Goal: Information Seeking & Learning: Learn about a topic

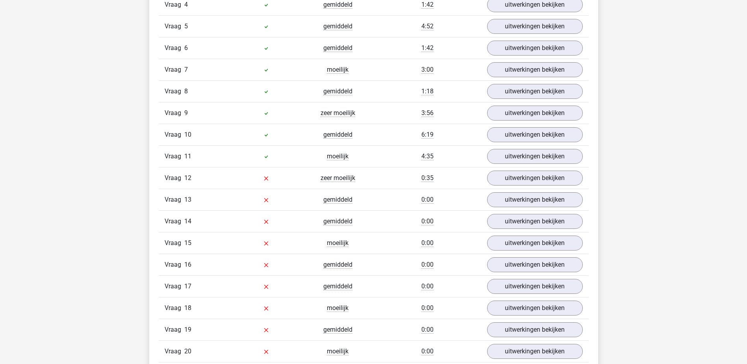
scroll to position [748, 0]
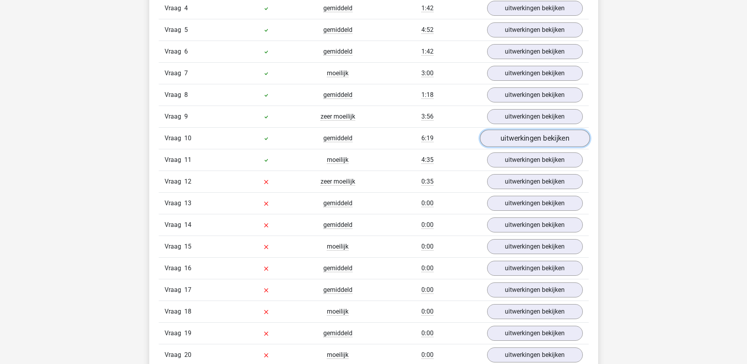
click at [526, 135] on link "uitwerkingen bekijken" at bounding box center [535, 138] width 110 height 17
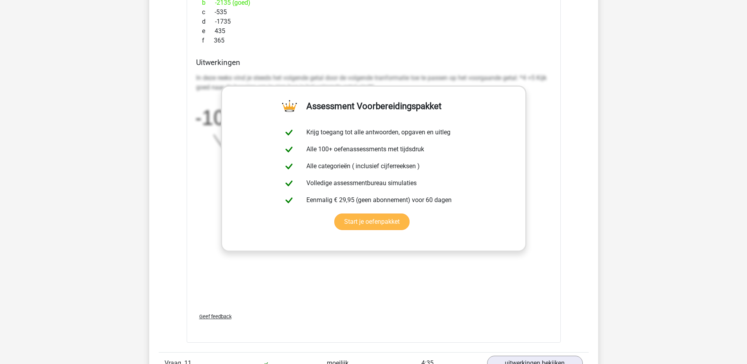
scroll to position [1181, 0]
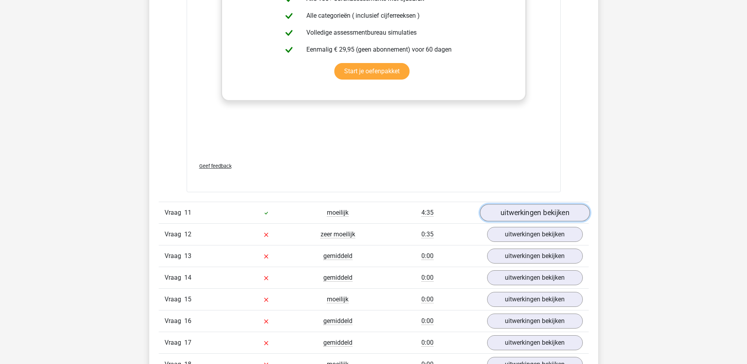
click at [512, 211] on link "uitwerkingen bekijken" at bounding box center [535, 212] width 110 height 17
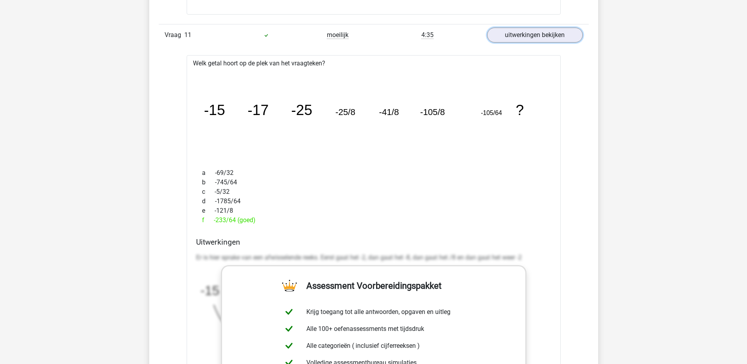
scroll to position [1378, 0]
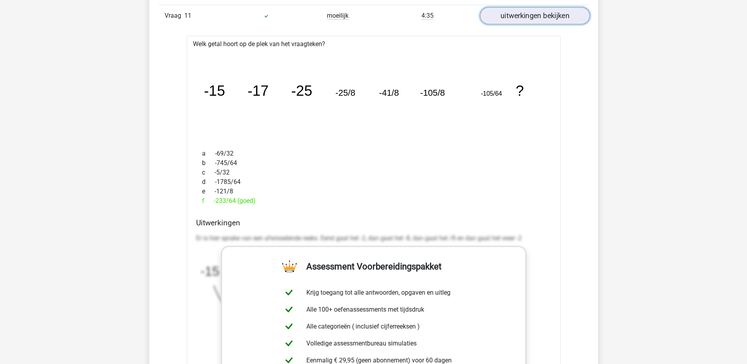
click at [504, 17] on link "uitwerkingen bekijken" at bounding box center [535, 15] width 110 height 17
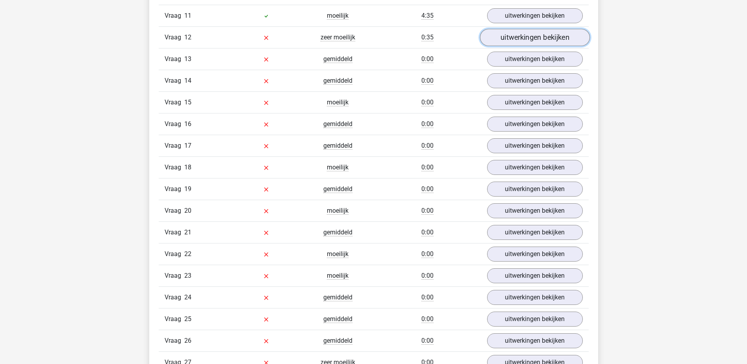
click at [532, 44] on link "uitwerkingen bekijken" at bounding box center [535, 37] width 110 height 17
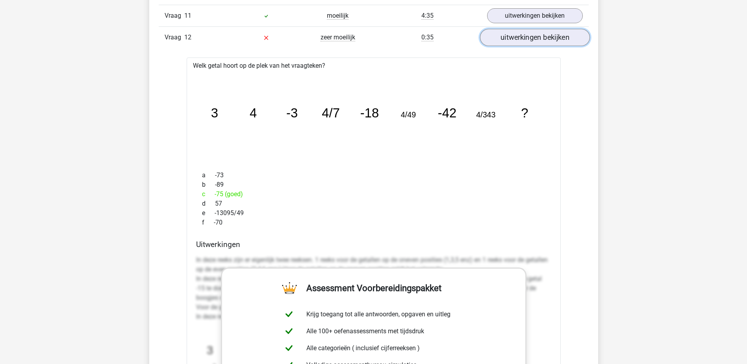
click at [534, 37] on link "uitwerkingen bekijken" at bounding box center [535, 37] width 110 height 17
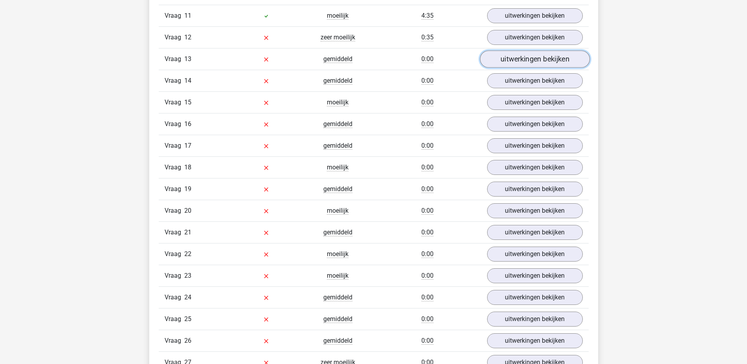
click at [513, 62] on link "uitwerkingen bekijken" at bounding box center [535, 58] width 110 height 17
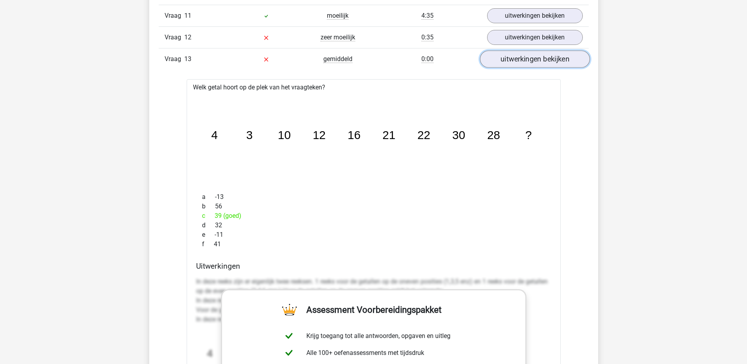
click at [513, 62] on link "uitwerkingen bekijken" at bounding box center [535, 58] width 110 height 17
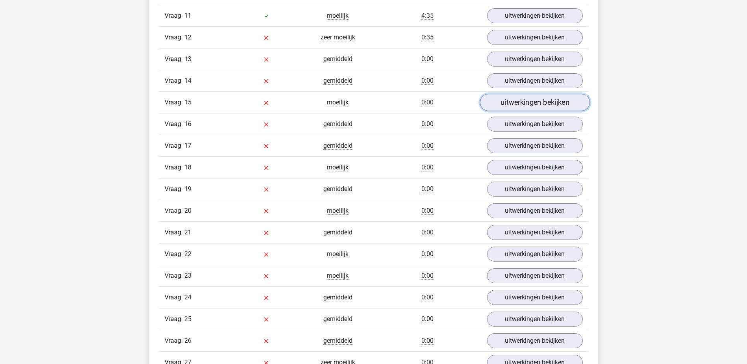
click at [519, 105] on link "uitwerkingen bekijken" at bounding box center [535, 102] width 110 height 17
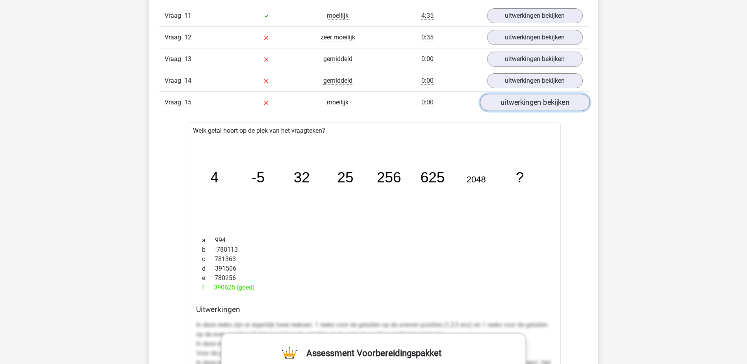
click at [518, 102] on link "uitwerkingen bekijken" at bounding box center [535, 102] width 110 height 17
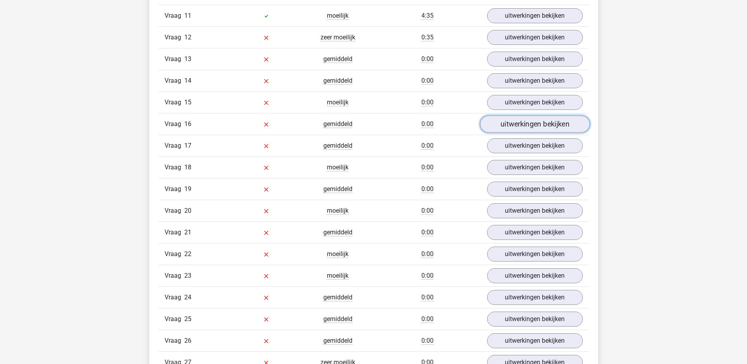
click at [520, 120] on link "uitwerkingen bekijken" at bounding box center [535, 123] width 110 height 17
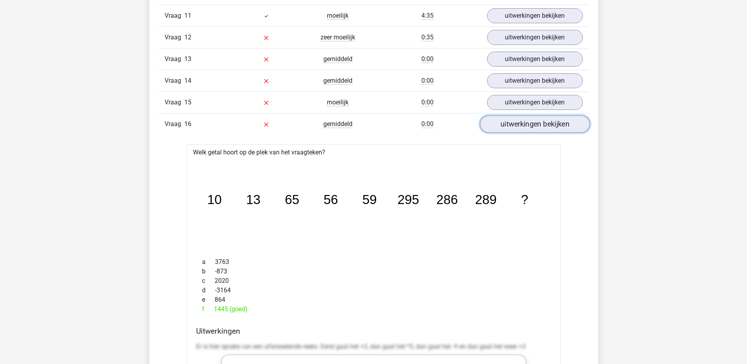
click at [527, 124] on link "uitwerkingen bekijken" at bounding box center [535, 123] width 110 height 17
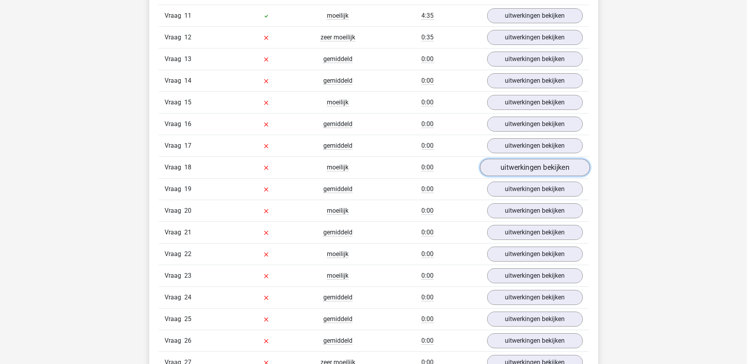
click at [521, 163] on link "uitwerkingen bekijken" at bounding box center [535, 167] width 110 height 17
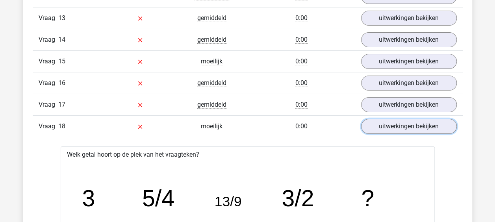
scroll to position [1415, 0]
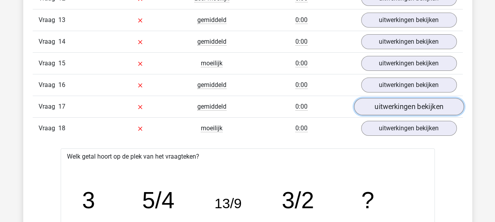
click at [385, 98] on link "uitwerkingen bekijken" at bounding box center [409, 106] width 110 height 17
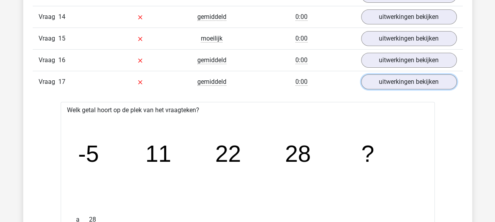
scroll to position [1419, 0]
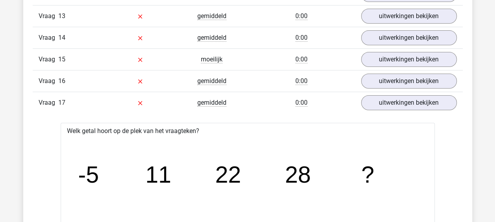
click at [103, 191] on icon "image/svg+xml -5 11 22 28 ?" at bounding box center [247, 182] width 349 height 87
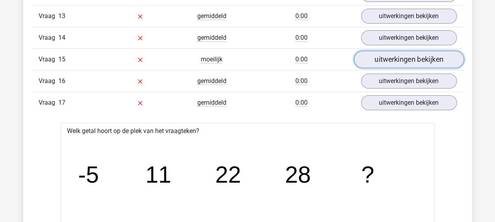
click at [413, 51] on link "uitwerkingen bekijken" at bounding box center [409, 59] width 110 height 17
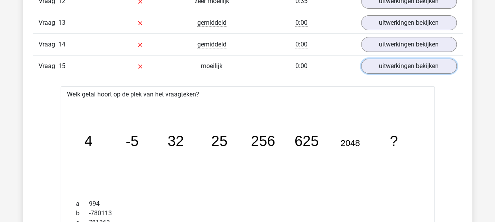
scroll to position [1370, 0]
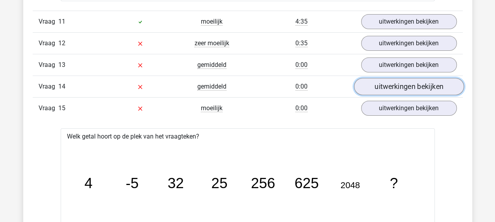
click at [414, 81] on link "uitwerkingen bekijken" at bounding box center [409, 86] width 110 height 17
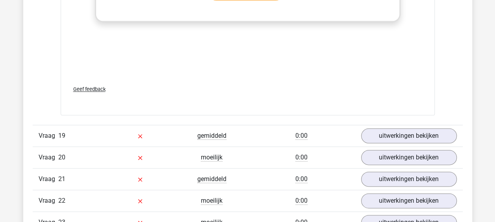
scroll to position [3371, 0]
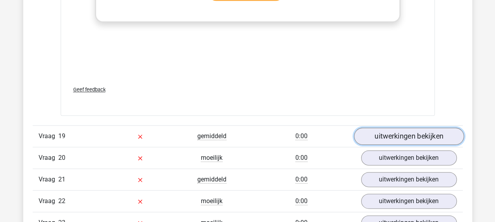
click at [425, 129] on link "uitwerkingen bekijken" at bounding box center [409, 136] width 110 height 17
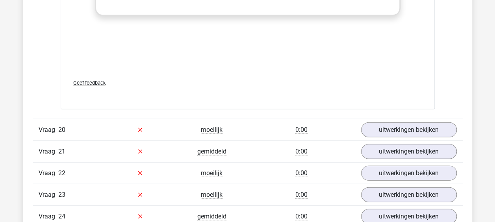
scroll to position [3884, 0]
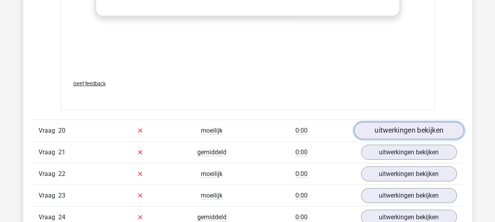
click at [411, 122] on link "uitwerkingen bekijken" at bounding box center [409, 130] width 110 height 17
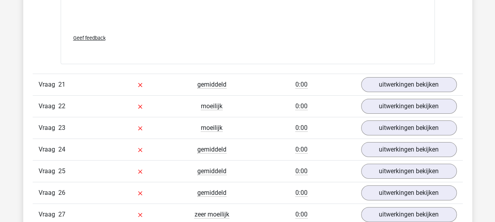
scroll to position [4440, 0]
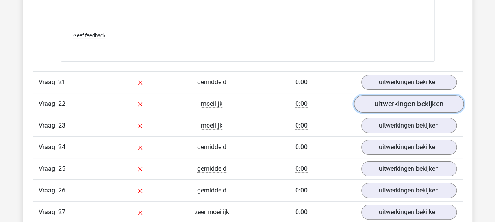
click at [372, 96] on link "uitwerkingen bekijken" at bounding box center [409, 104] width 110 height 17
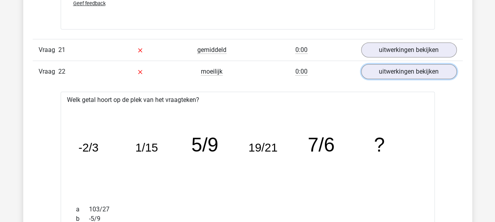
scroll to position [4471, 0]
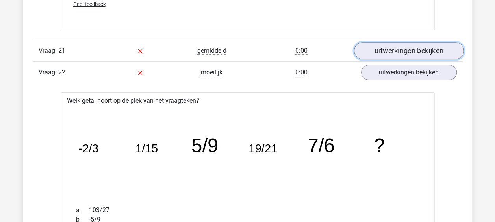
click at [417, 43] on link "uitwerkingen bekijken" at bounding box center [409, 51] width 110 height 17
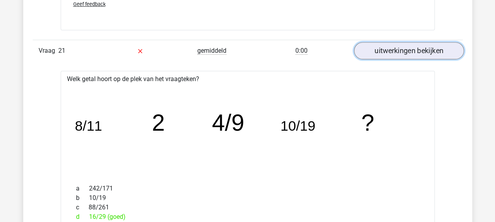
click at [385, 45] on link "uitwerkingen bekijken" at bounding box center [409, 51] width 110 height 17
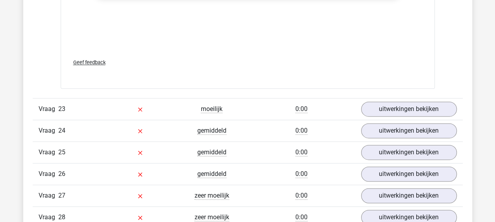
scroll to position [4943, 0]
click at [421, 104] on link "uitwerkingen bekijken" at bounding box center [409, 108] width 110 height 17
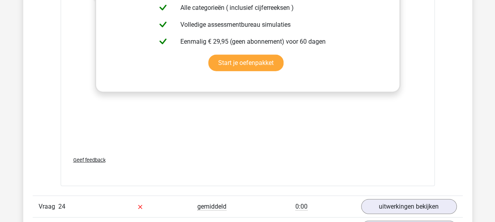
scroll to position [5352, 0]
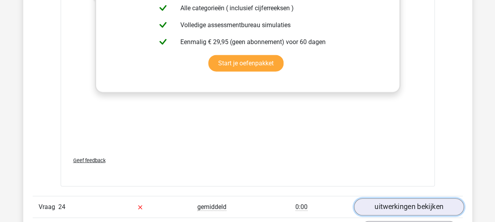
click at [407, 198] on link "uitwerkingen bekijken" at bounding box center [409, 206] width 110 height 17
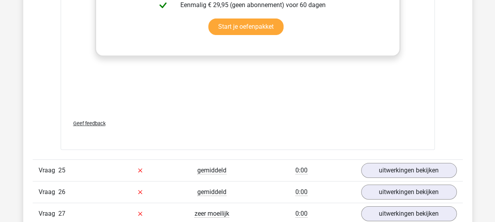
scroll to position [5899, 0]
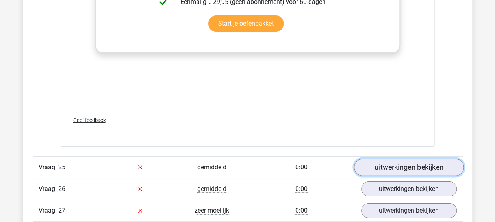
click at [393, 159] on link "uitwerkingen bekijken" at bounding box center [409, 167] width 110 height 17
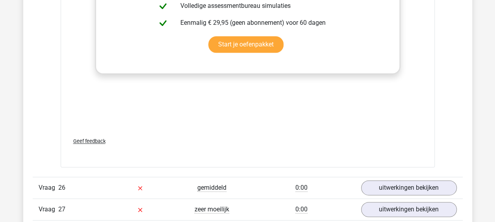
scroll to position [6387, 0]
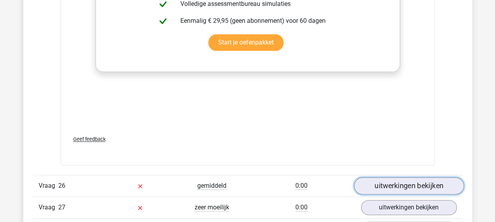
click at [420, 177] on link "uitwerkingen bekijken" at bounding box center [409, 185] width 110 height 17
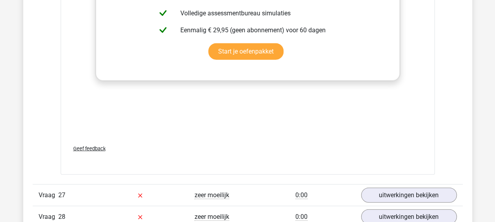
scroll to position [6917, 0]
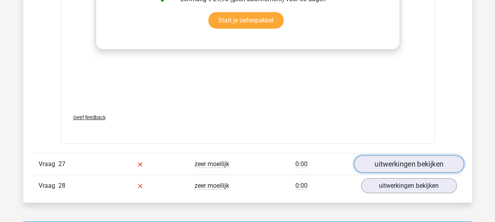
click at [420, 156] on link "uitwerkingen bekijken" at bounding box center [409, 164] width 110 height 17
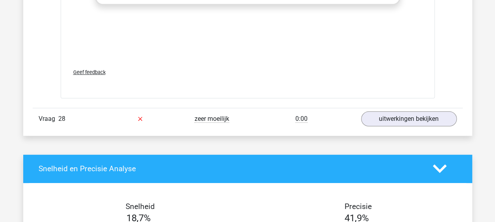
scroll to position [7469, 0]
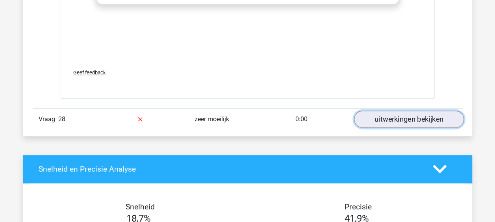
click at [424, 111] on link "uitwerkingen bekijken" at bounding box center [409, 119] width 110 height 17
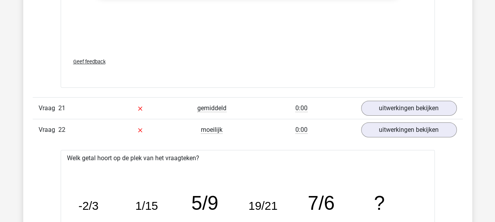
scroll to position [4414, 0]
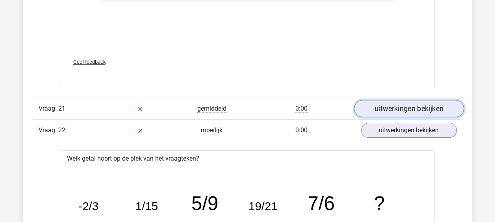
click at [415, 100] on link "uitwerkingen bekijken" at bounding box center [409, 108] width 110 height 17
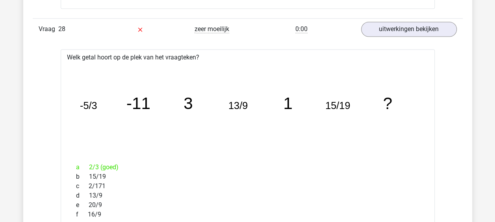
scroll to position [8045, 0]
